Goal: Find specific page/section: Find specific page/section

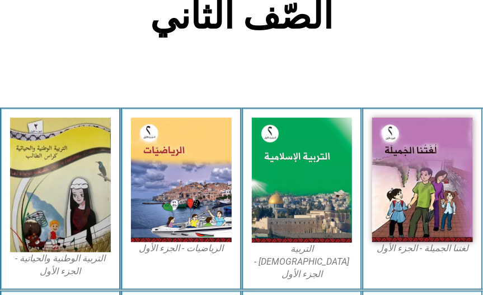
scroll to position [299, 0]
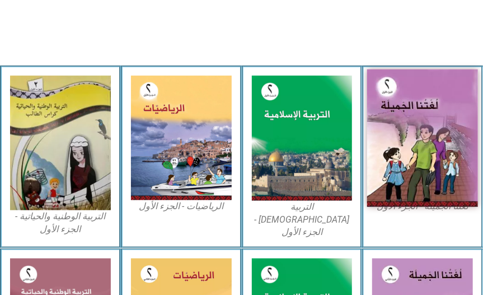
click at [402, 129] on img at bounding box center [423, 137] width 111 height 137
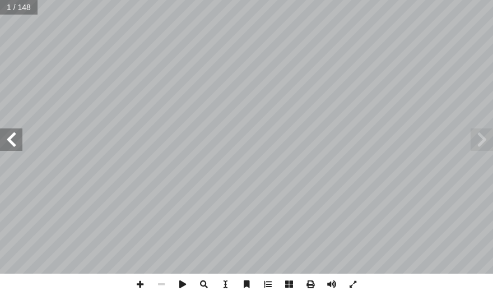
click at [19, 143] on span at bounding box center [11, 139] width 22 height 22
click at [16, 142] on span at bounding box center [11, 139] width 22 height 22
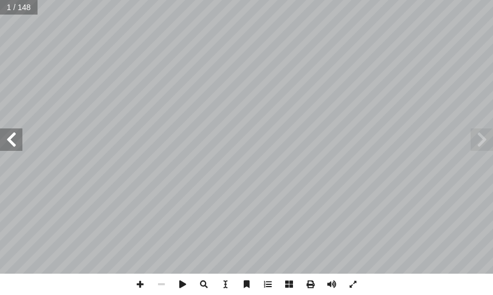
click at [16, 142] on span at bounding box center [11, 139] width 22 height 22
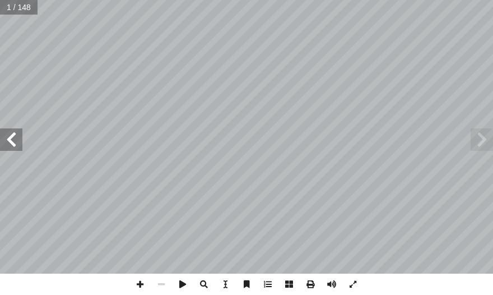
click at [16, 142] on span at bounding box center [11, 139] width 22 height 22
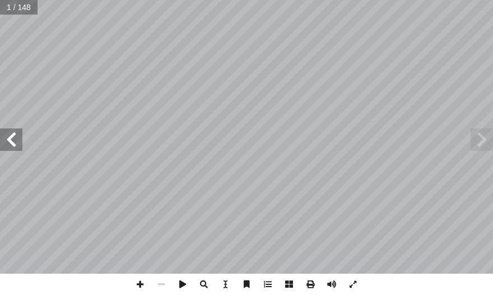
click at [16, 142] on span at bounding box center [11, 139] width 22 height 22
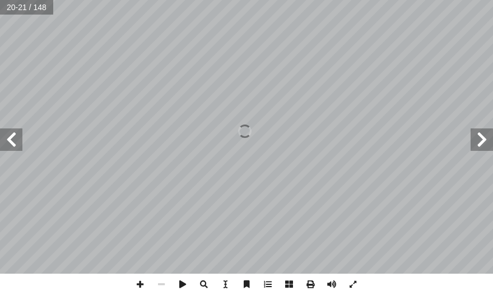
click at [16, 142] on span at bounding box center [11, 139] width 22 height 22
click at [15, 142] on span at bounding box center [11, 139] width 22 height 22
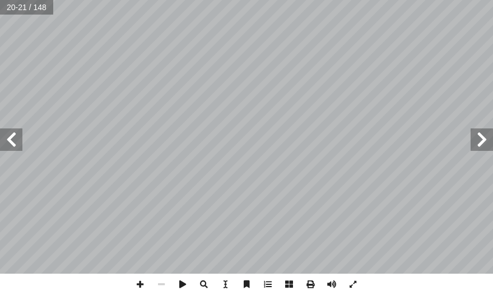
click at [15, 142] on span at bounding box center [11, 139] width 22 height 22
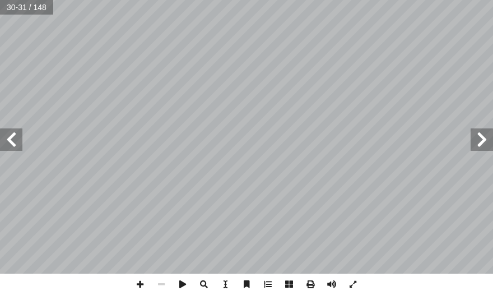
click at [15, 142] on span at bounding box center [11, 139] width 22 height 22
click at [15, 141] on span at bounding box center [11, 139] width 22 height 22
click at [21, 150] on span at bounding box center [11, 139] width 22 height 22
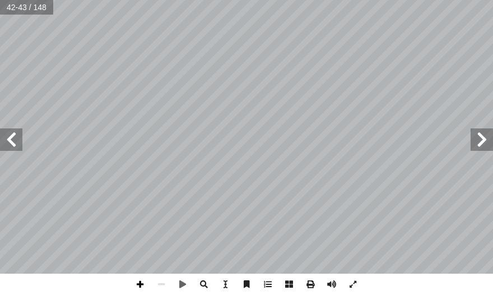
click at [138, 277] on span at bounding box center [139, 283] width 21 height 21
